Goal: Transaction & Acquisition: Purchase product/service

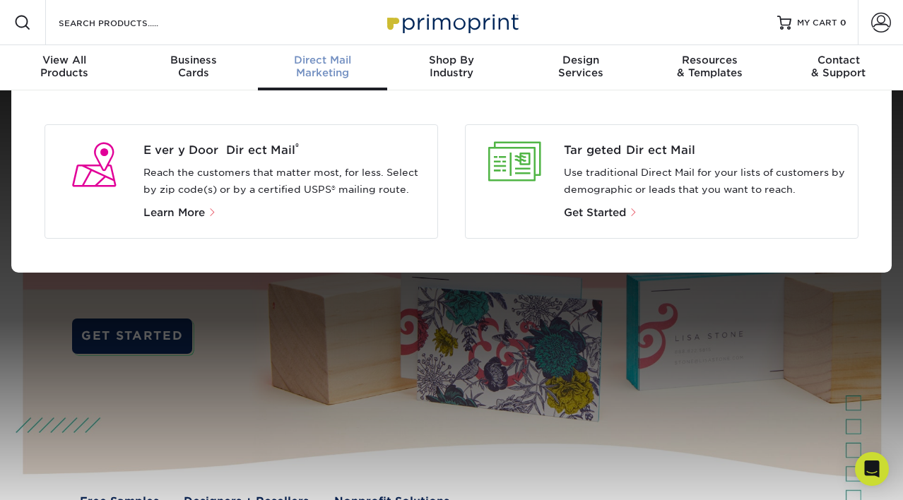
click at [312, 73] on div "Direct Mail Marketing" at bounding box center [322, 66] width 129 height 25
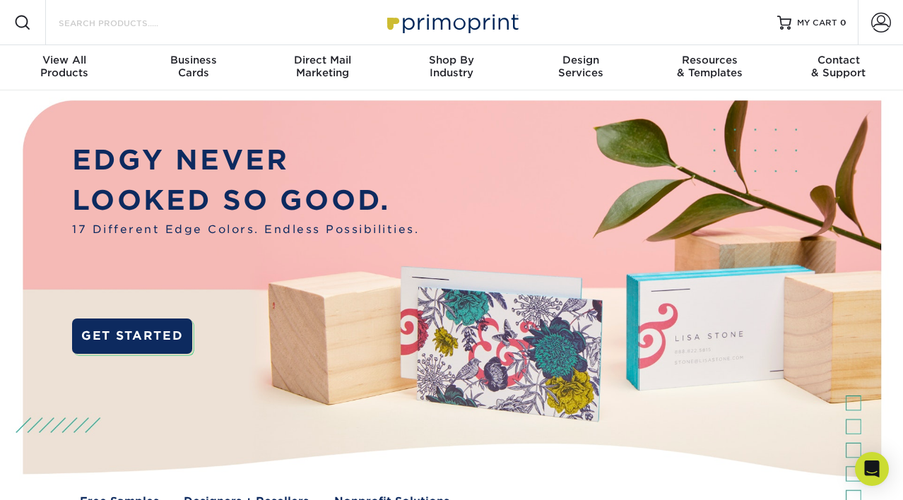
click at [170, 30] on input "Search Products" at bounding box center [126, 22] width 138 height 17
type input "banner"
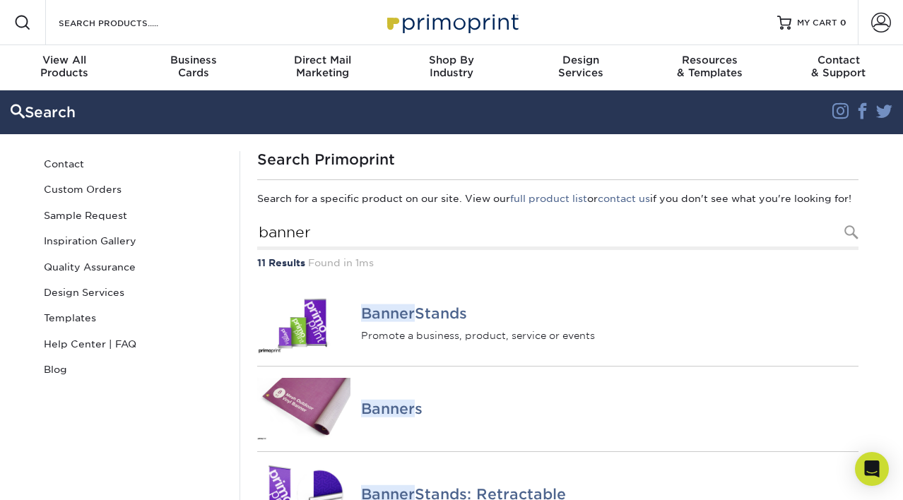
click at [16, 25] on span at bounding box center [22, 22] width 17 height 17
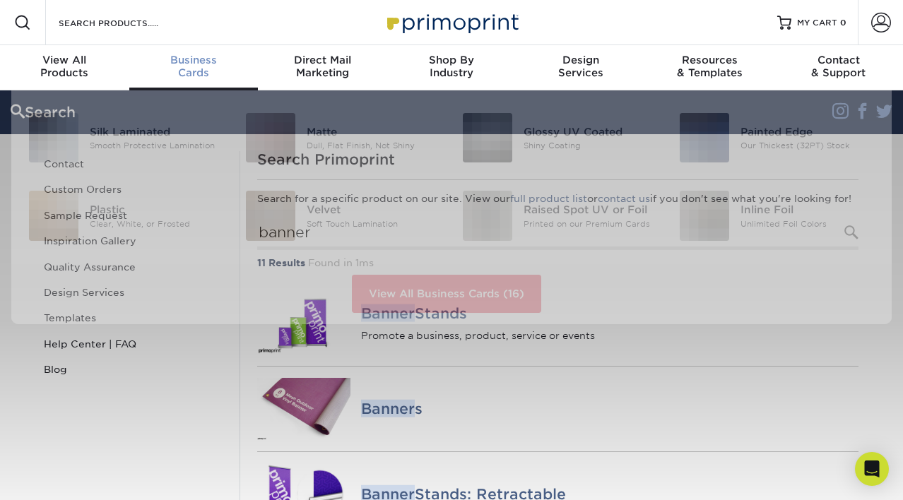
click at [187, 64] on span "Business" at bounding box center [193, 60] width 129 height 13
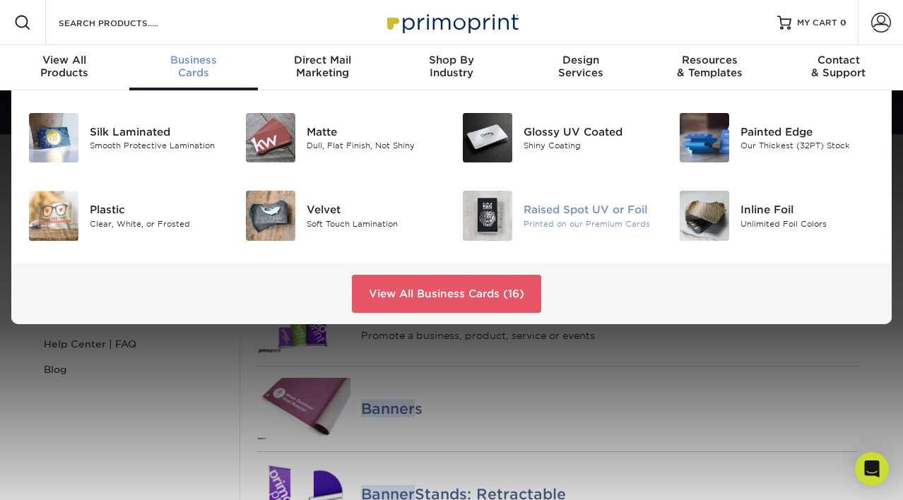
click at [532, 210] on div "Raised Spot UV or Foil" at bounding box center [590, 210] width 134 height 16
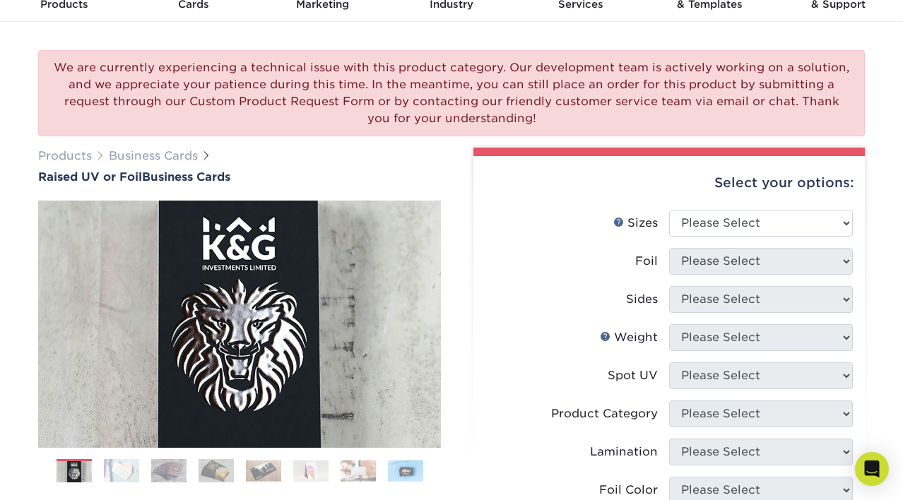
scroll to position [188, 0]
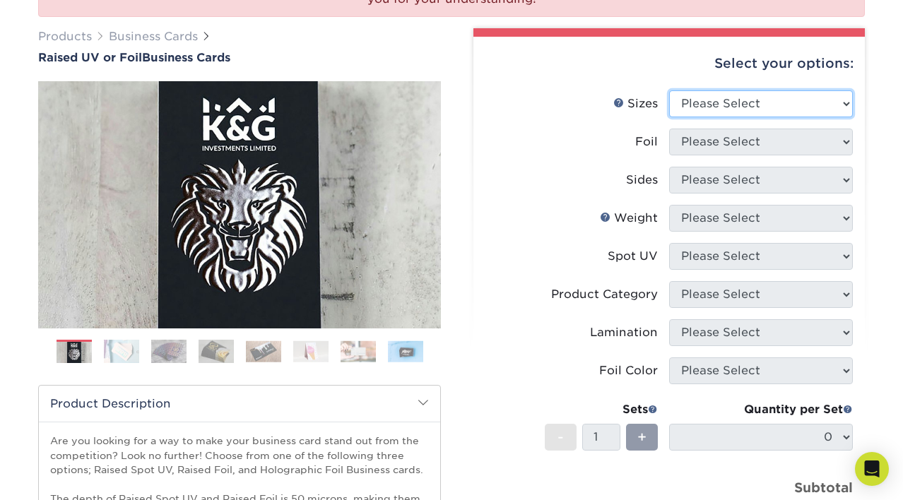
click at [724, 105] on select "Please Select 2" x 3.5" - Standard" at bounding box center [761, 103] width 184 height 27
select select "2.00x3.50"
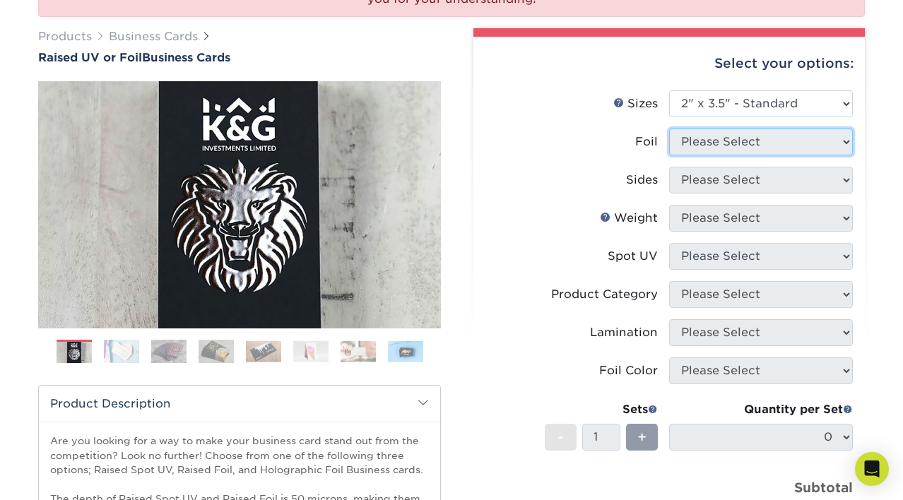
click at [706, 137] on select "Please Select" at bounding box center [761, 142] width 184 height 27
select select "1"
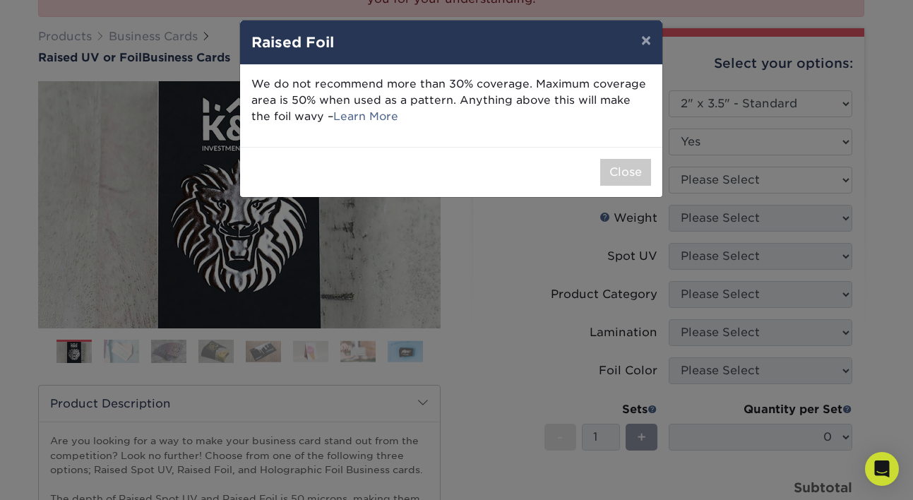
click at [694, 181] on div "× Raised Foil We do not recommend more than 30% coverage. Maximum coverage area…" at bounding box center [456, 250] width 913 height 500
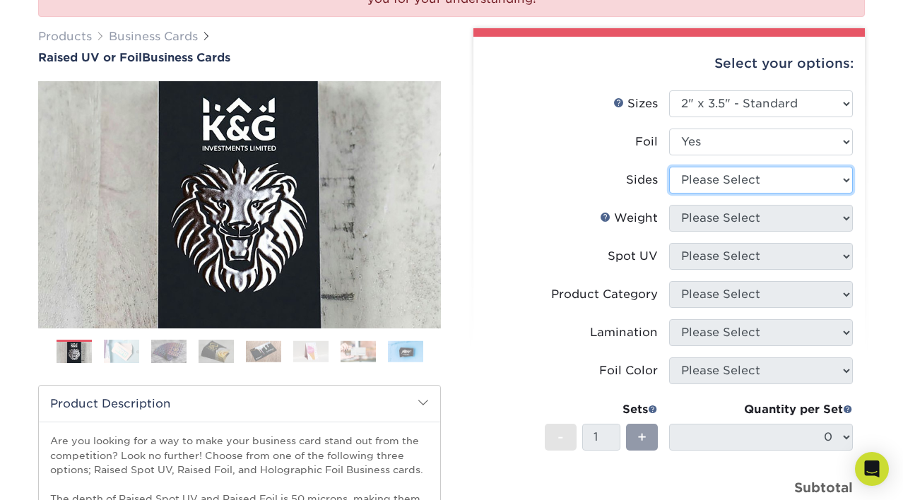
click at [688, 179] on select "Please Select Print Both Sides - Foil Both Sides Print Both Sides - Foil Front …" at bounding box center [761, 180] width 184 height 27
select select "e9e9dfb3-fba1-4d60-972c-fd9ca5904d33"
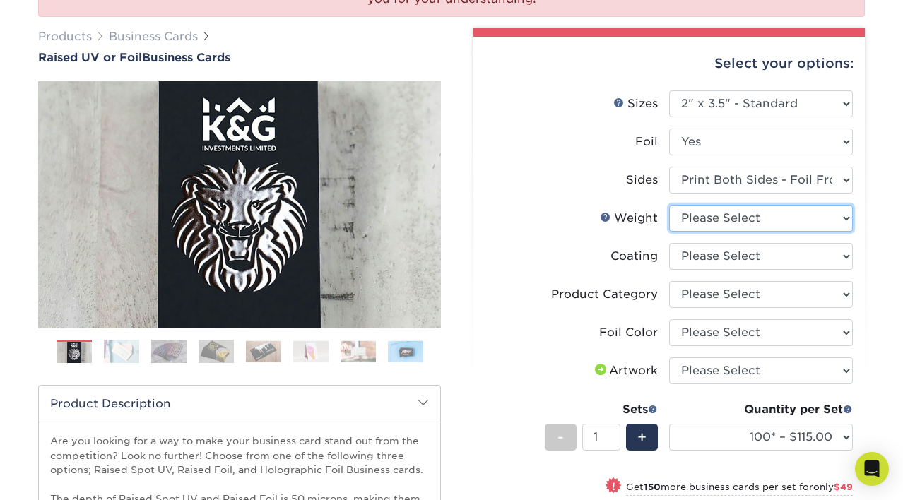
click at [699, 219] on select "Please Select 16PT" at bounding box center [761, 218] width 184 height 27
select select "16PT"
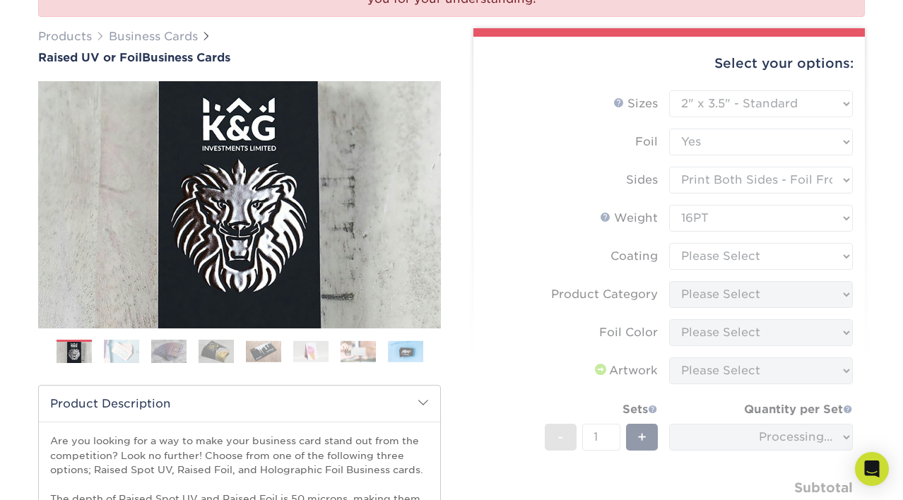
click at [713, 258] on form "Sizes Help Sizes Please Select 2" x 3.5" - Standard Foil Please Select" at bounding box center [668, 325] width 369 height 470
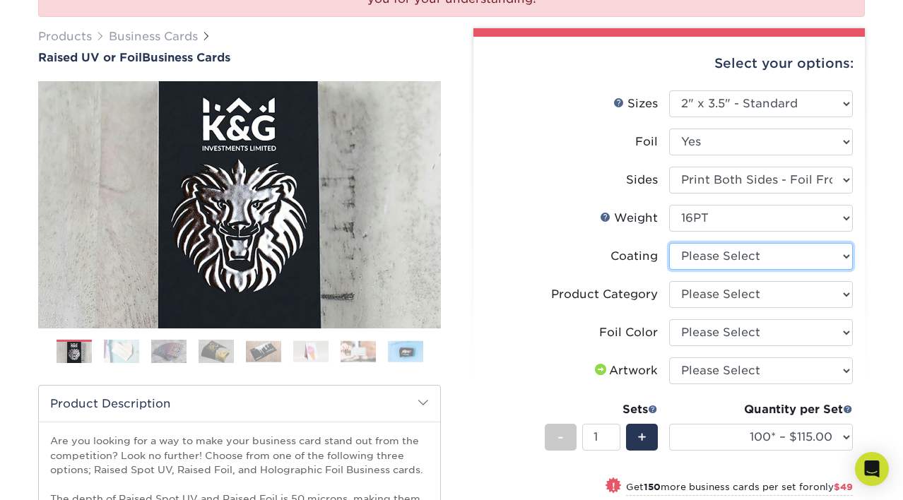
click at [718, 254] on select at bounding box center [761, 256] width 184 height 27
select select "3e7618de-abca-4bda-9f97-8b9129e913d8"
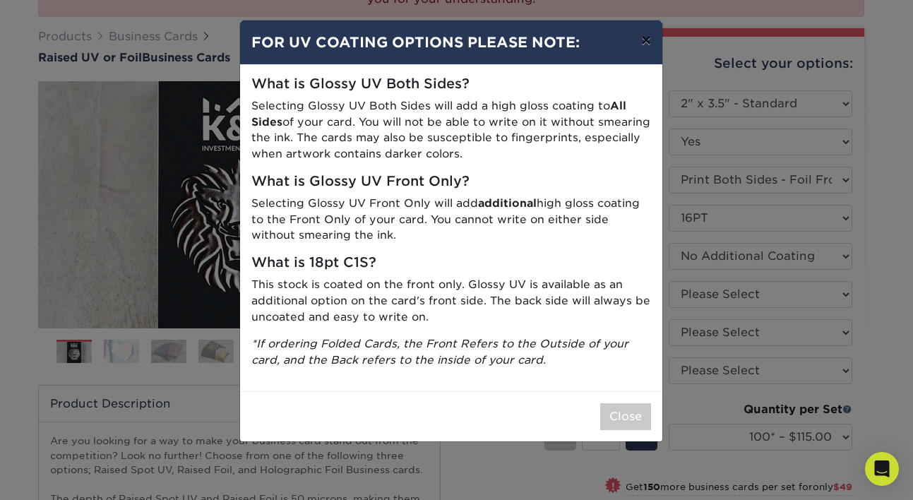
click at [646, 38] on button "×" at bounding box center [646, 40] width 32 height 40
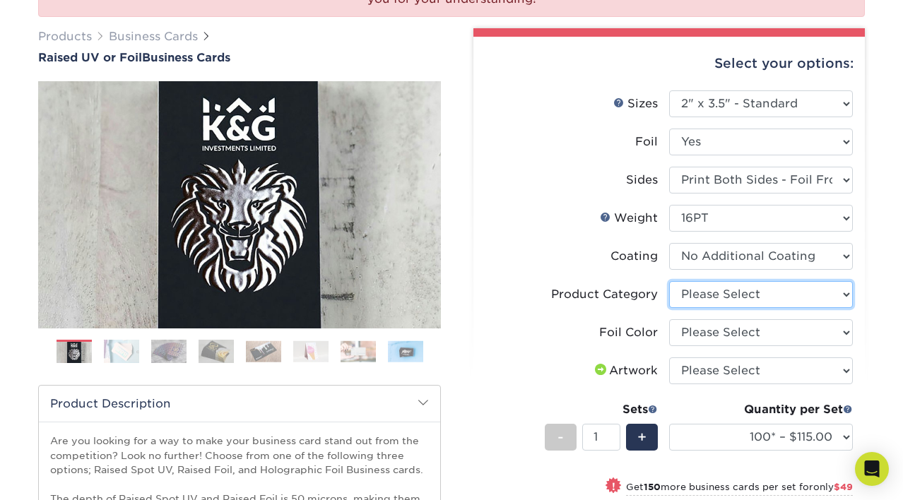
click at [723, 285] on select "Please Select Business Cards" at bounding box center [761, 294] width 184 height 27
select select "3b5148f1-0588-4f88-a218-97bcfdce65c1"
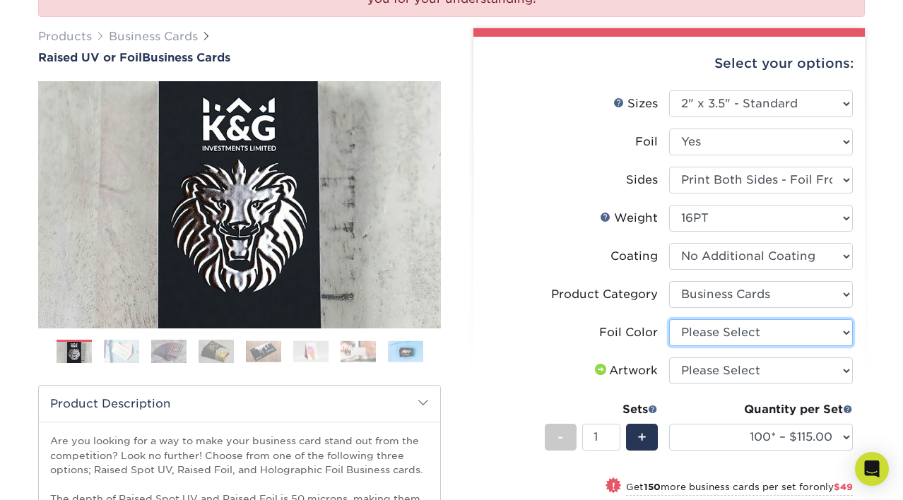
click at [739, 326] on select "Please Select Silver Foil Gold Foil Holographic Foil" at bounding box center [761, 332] width 184 height 27
select select "070be916-f238-4bbb-84b5-b64a15a64c9f"
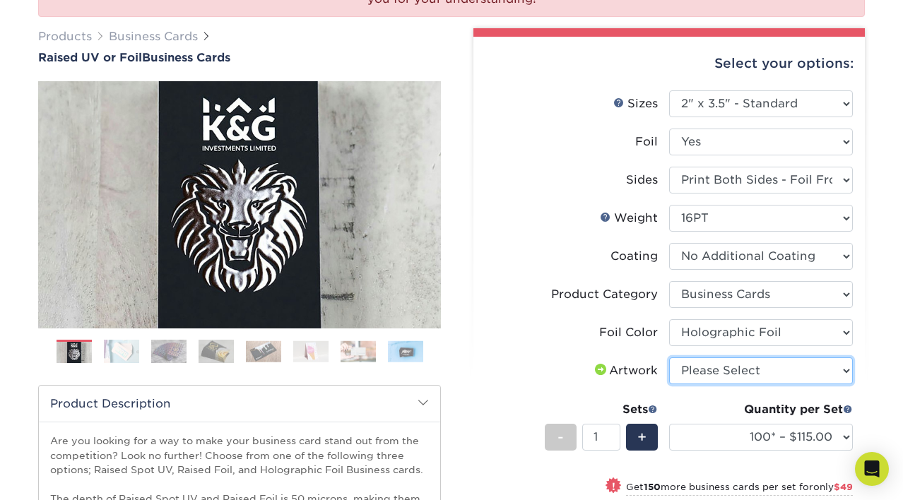
click at [699, 371] on select "Please Select I will upload files I need a design - $100" at bounding box center [761, 370] width 184 height 27
select select "upload"
click at [396, 347] on img at bounding box center [405, 351] width 35 height 22
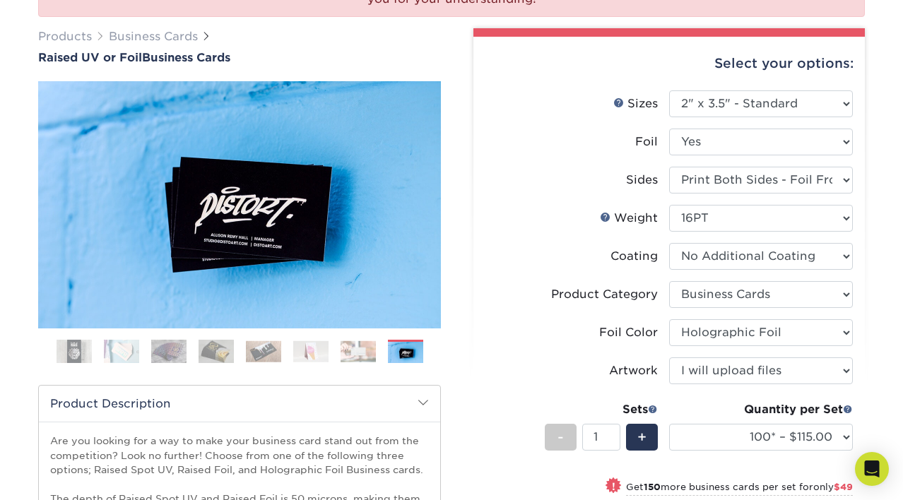
click at [315, 348] on img at bounding box center [310, 351] width 35 height 22
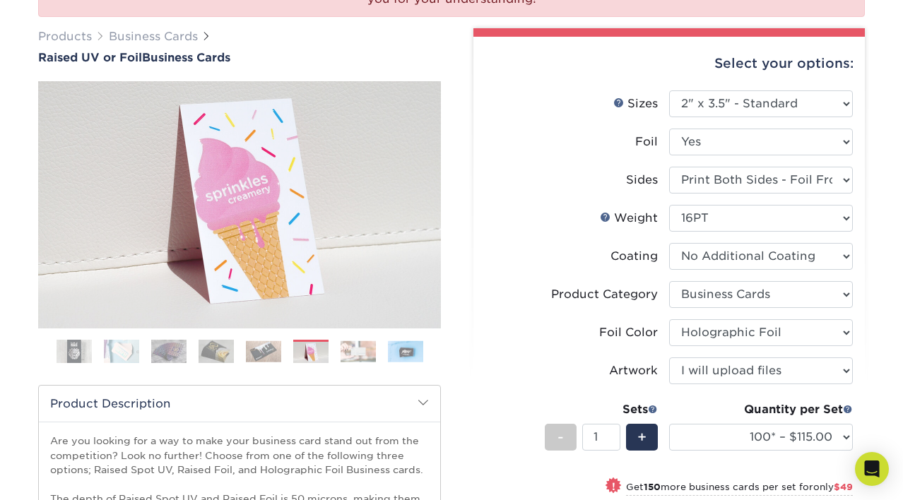
click at [256, 350] on img at bounding box center [263, 351] width 35 height 22
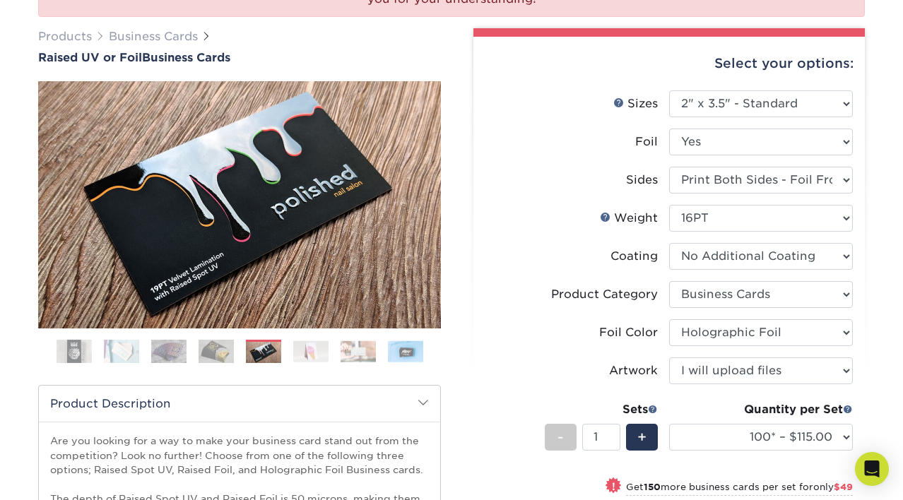
click at [178, 347] on img at bounding box center [168, 351] width 35 height 25
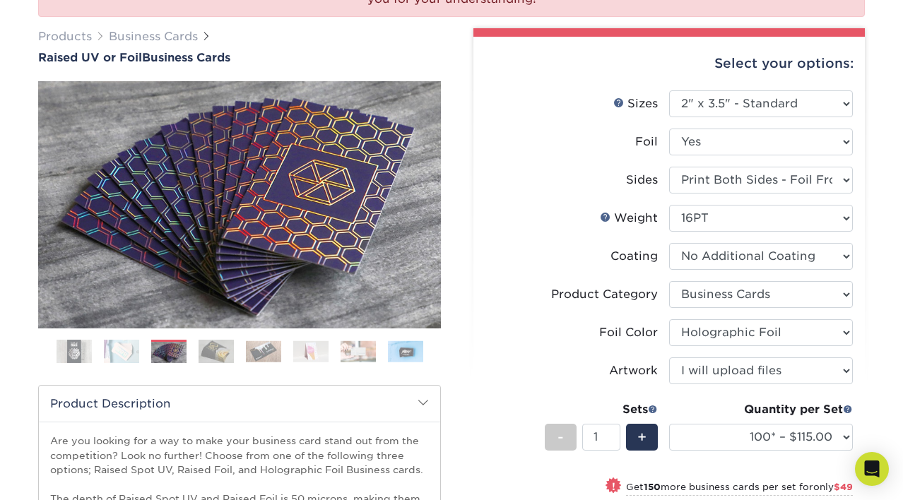
click at [129, 348] on img at bounding box center [121, 351] width 35 height 25
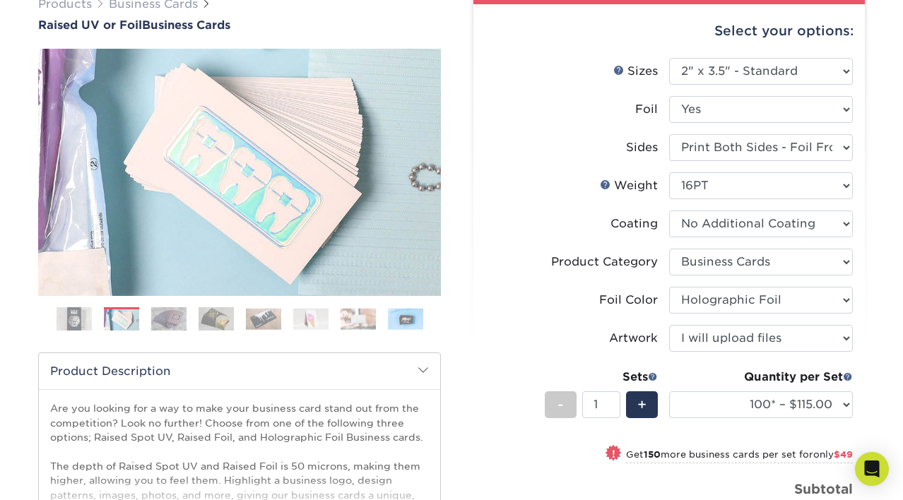
scroll to position [144, 0]
